Goal: Task Accomplishment & Management: Manage account settings

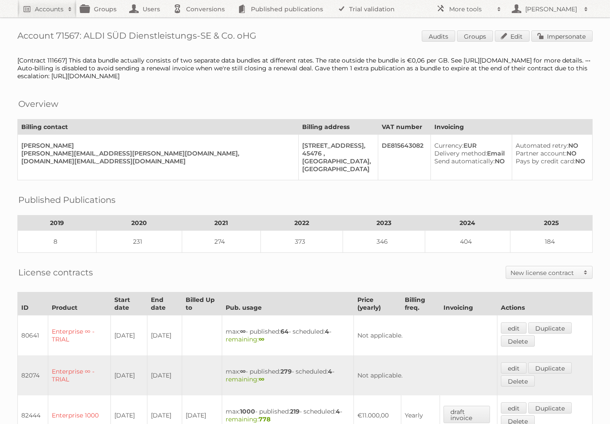
scroll to position [457, 0]
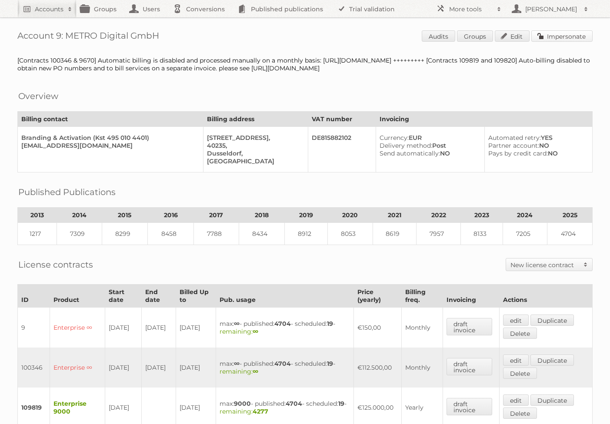
click at [542, 33] on link "Impersonate" at bounding box center [561, 35] width 61 height 11
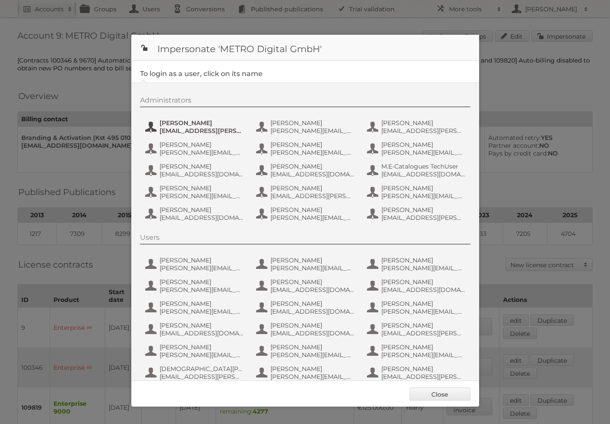
click at [213, 120] on span "Alexandra Mihalache" at bounding box center [202, 123] width 84 height 8
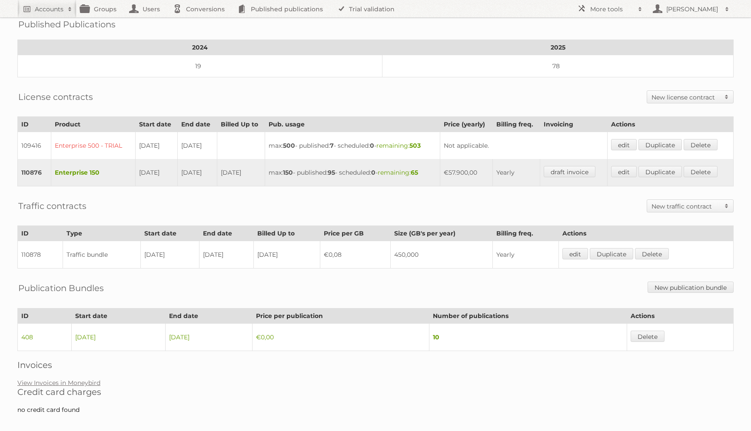
scroll to position [162, 0]
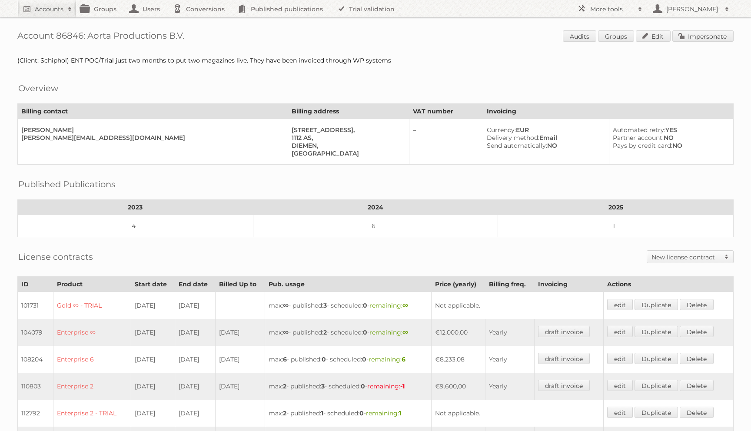
scroll to position [249, 0]
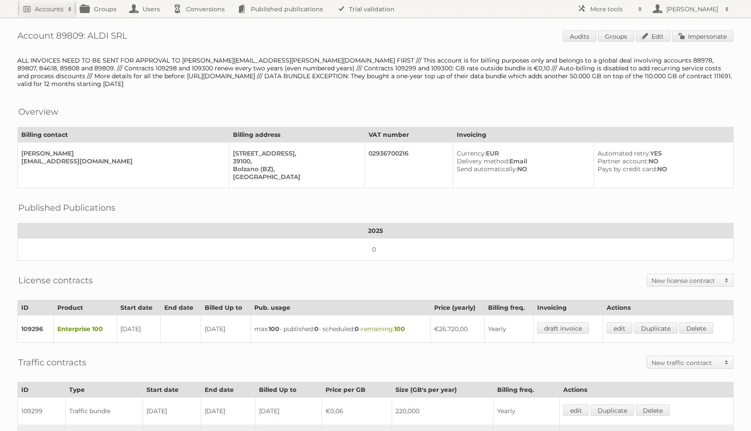
scroll to position [183, 0]
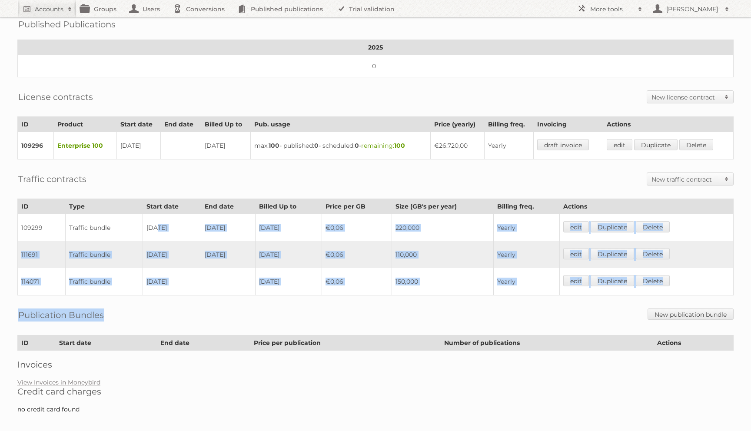
drag, startPoint x: 151, startPoint y: 221, endPoint x: 178, endPoint y: 307, distance: 90.1
click at [178, 307] on div "Account 89809: ALDI SRL Audits Groups Edit Impersonate ALL INVOICES NEED TO BE …" at bounding box center [375, 120] width 751 height 606
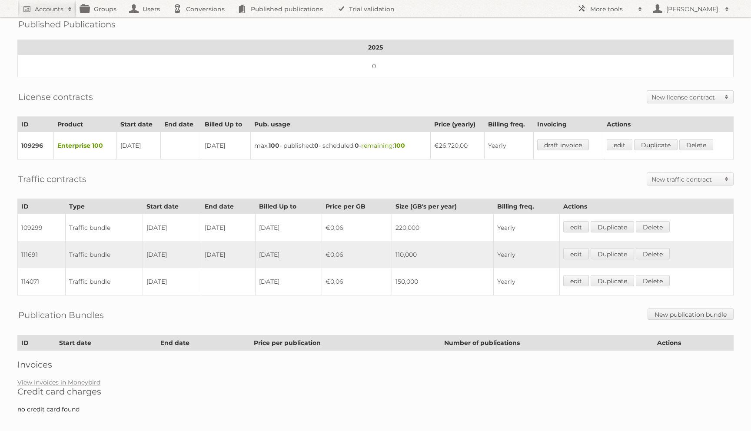
click at [180, 172] on div "Traffic contracts New traffic contract Traffic bundle Traffic per GB" at bounding box center [375, 179] width 716 height 22
